Goal: Navigation & Orientation: Find specific page/section

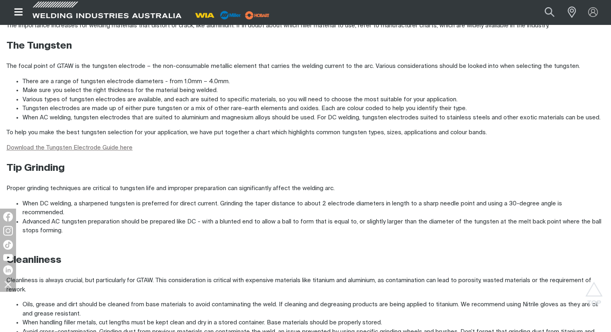
scroll to position [562, 0]
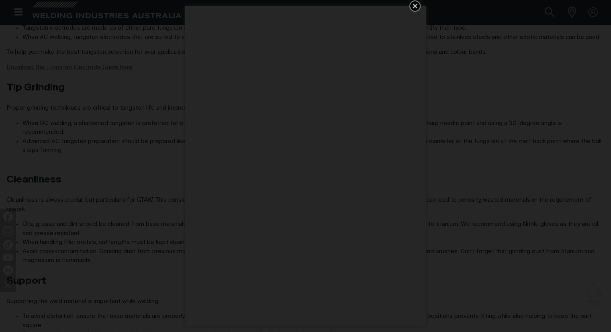
click at [414, 1] on icon "Get 5 WIA Welding Guides Free!" at bounding box center [415, 6] width 10 height 10
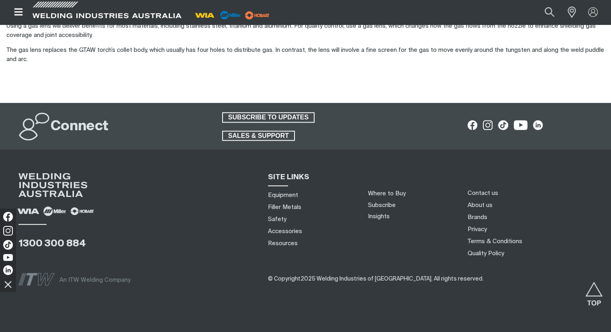
scroll to position [982, 0]
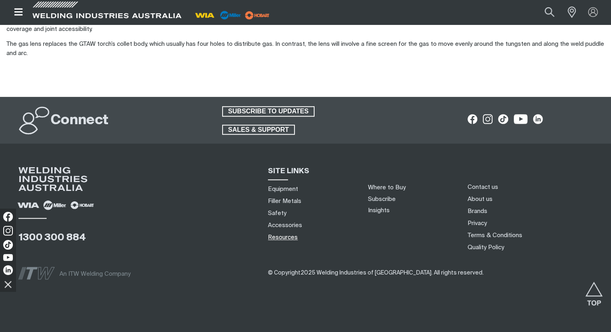
click at [283, 233] on link "Resources" at bounding box center [283, 237] width 30 height 8
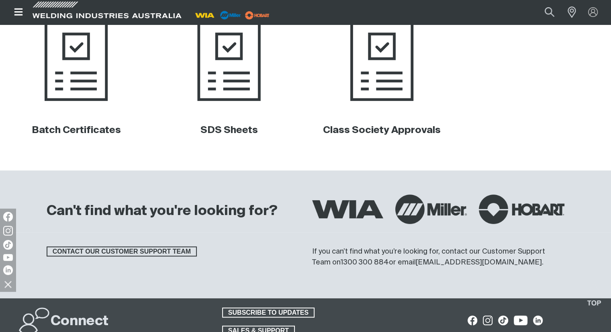
scroll to position [323, 0]
